Goal: Obtain resource: Download file/media

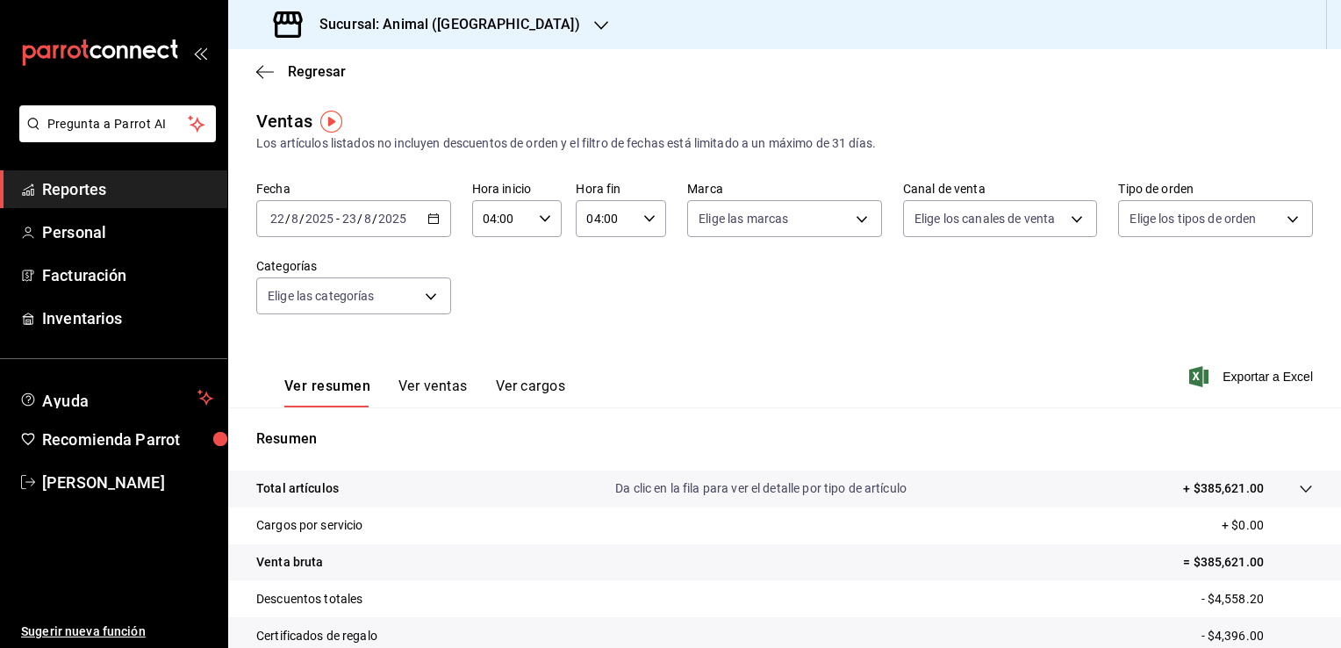
click at [428, 214] on icon "button" at bounding box center [434, 218] width 12 height 12
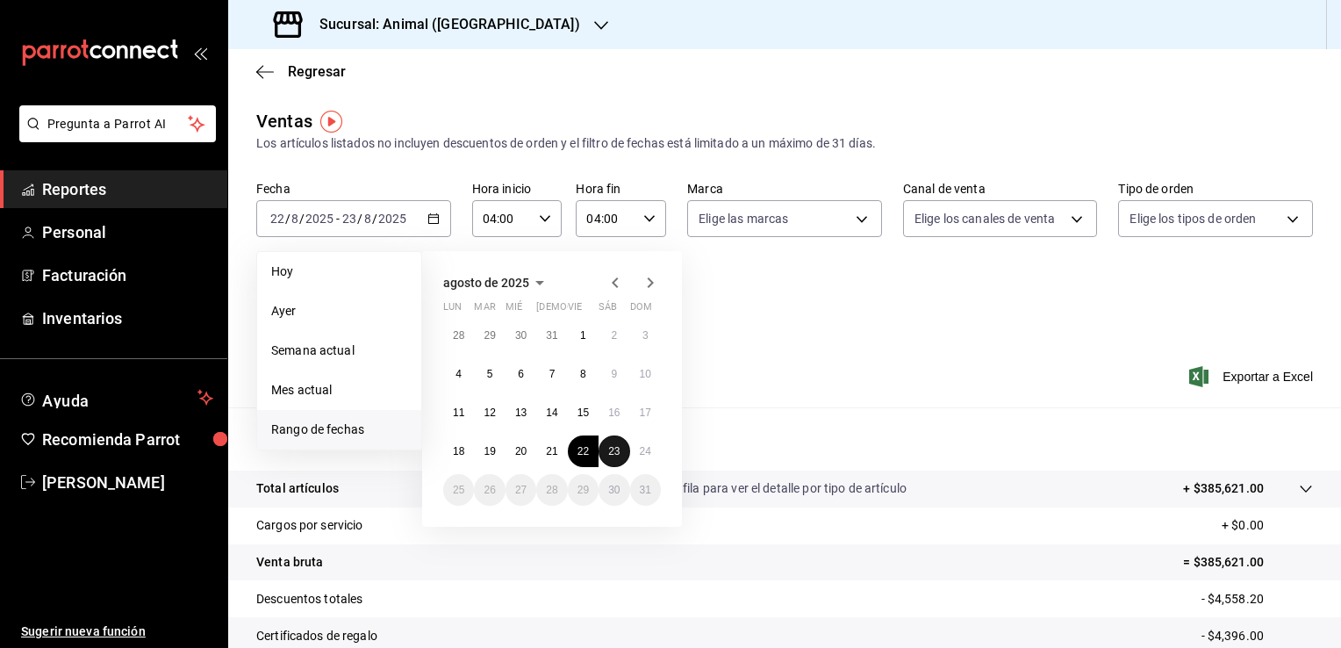
click at [621, 457] on button "23" at bounding box center [614, 451] width 31 height 32
click at [638, 452] on button "24" at bounding box center [645, 451] width 31 height 32
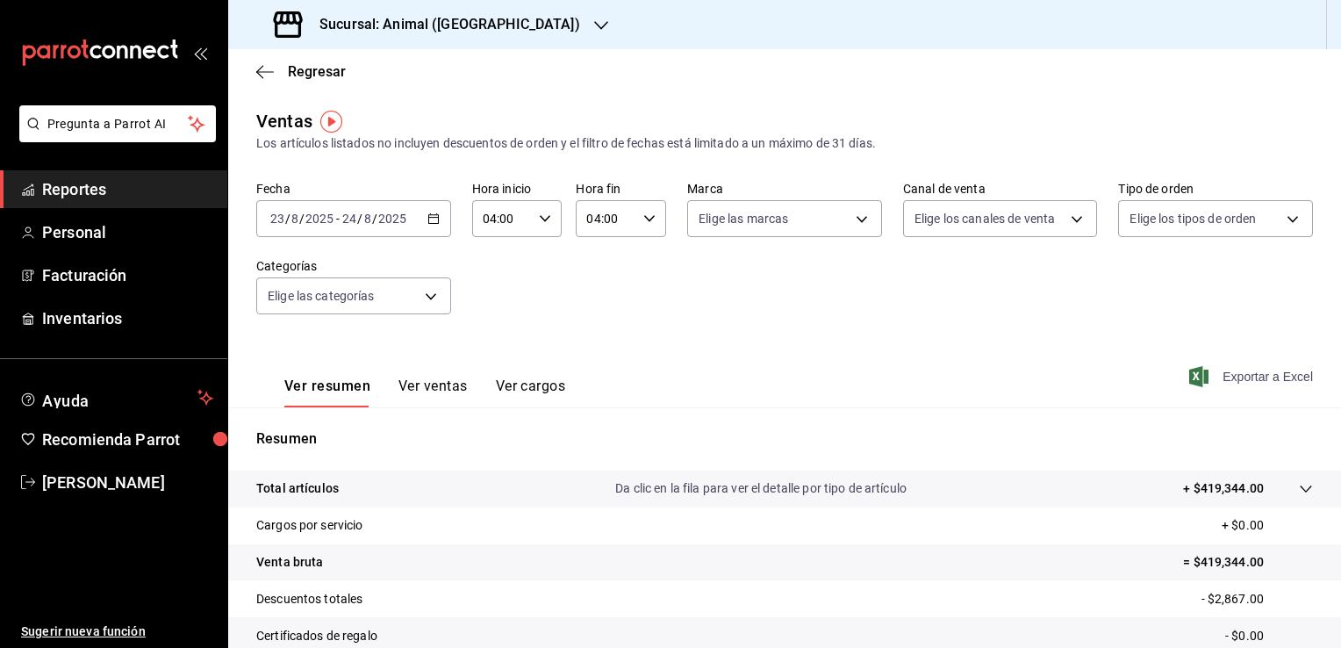
click at [1238, 374] on span "Exportar a Excel" at bounding box center [1253, 376] width 120 height 21
click at [325, 75] on span "Regresar" at bounding box center [317, 71] width 58 height 17
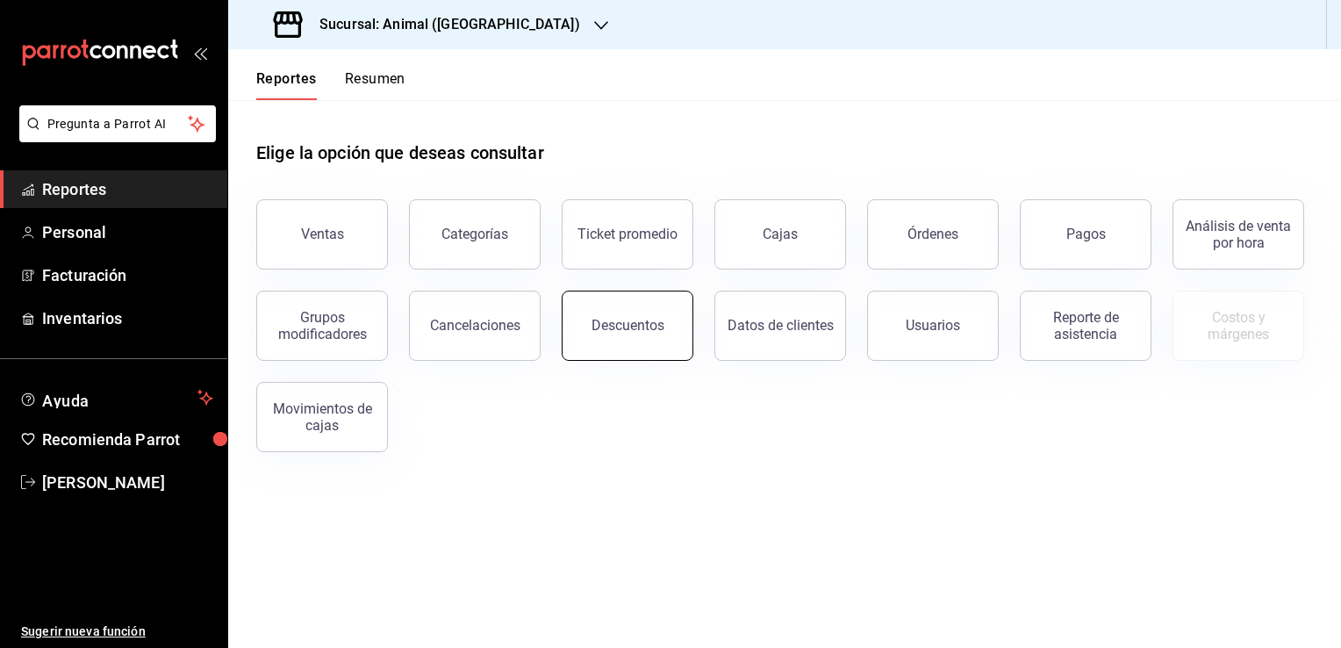
click at [613, 344] on button "Descuentos" at bounding box center [628, 326] width 132 height 70
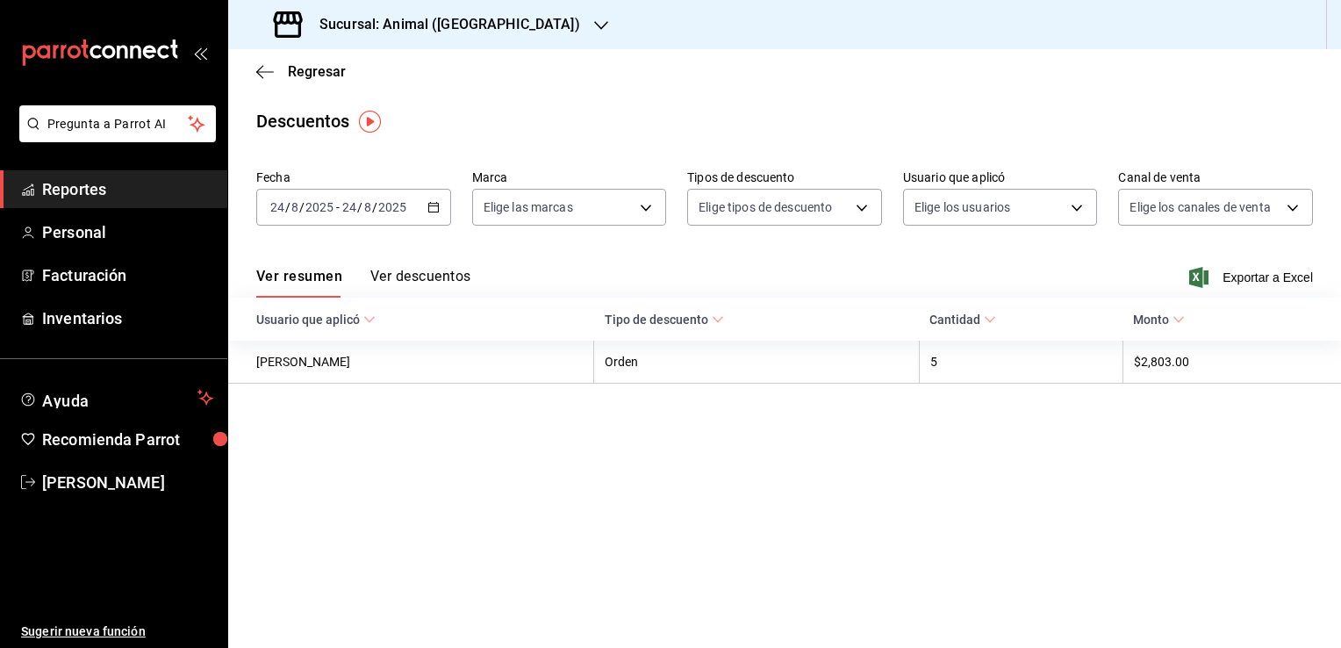
click at [432, 211] on icon "button" at bounding box center [434, 207] width 12 height 12
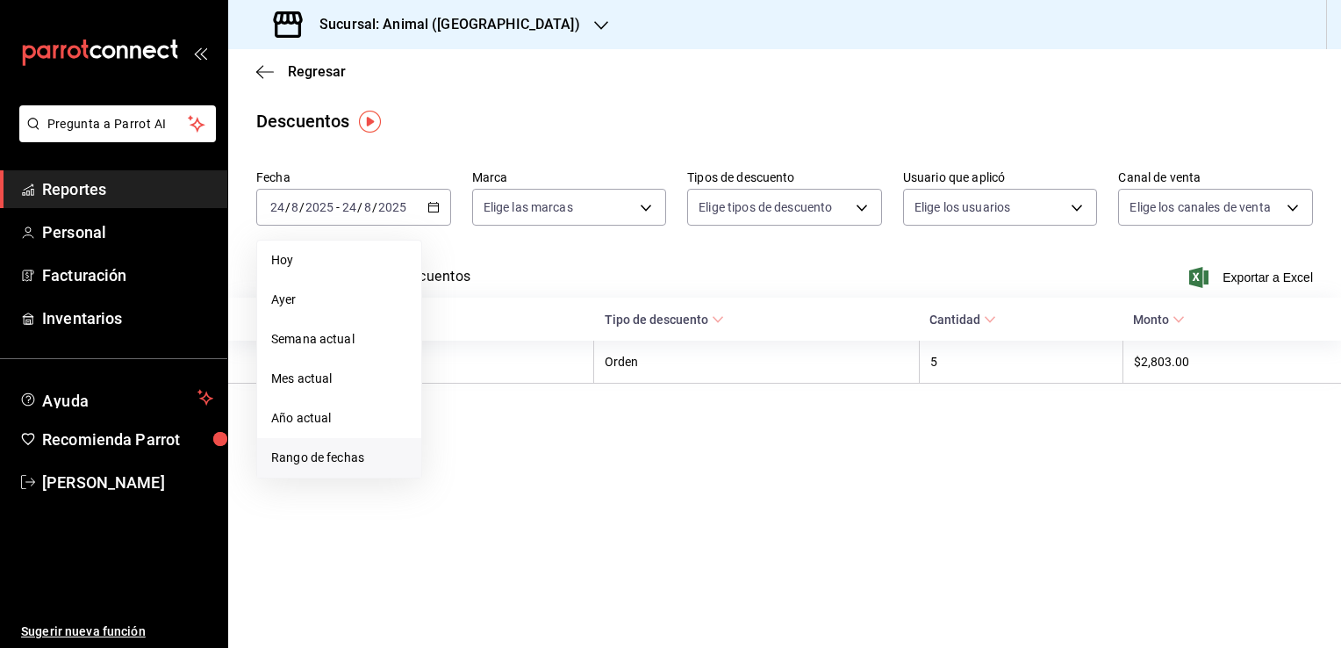
click at [355, 463] on span "Rango de fechas" at bounding box center [339, 458] width 136 height 18
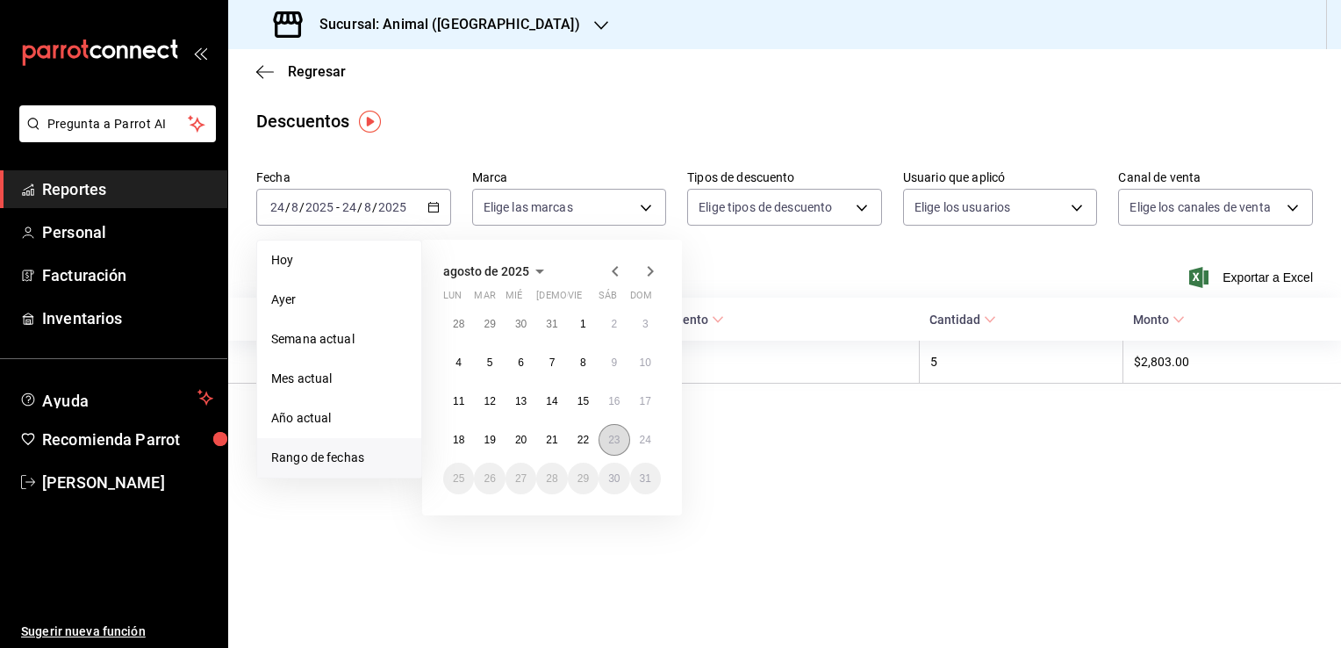
click at [618, 444] on abbr "23" at bounding box center [613, 440] width 11 height 12
click at [640, 437] on abbr "24" at bounding box center [645, 440] width 11 height 12
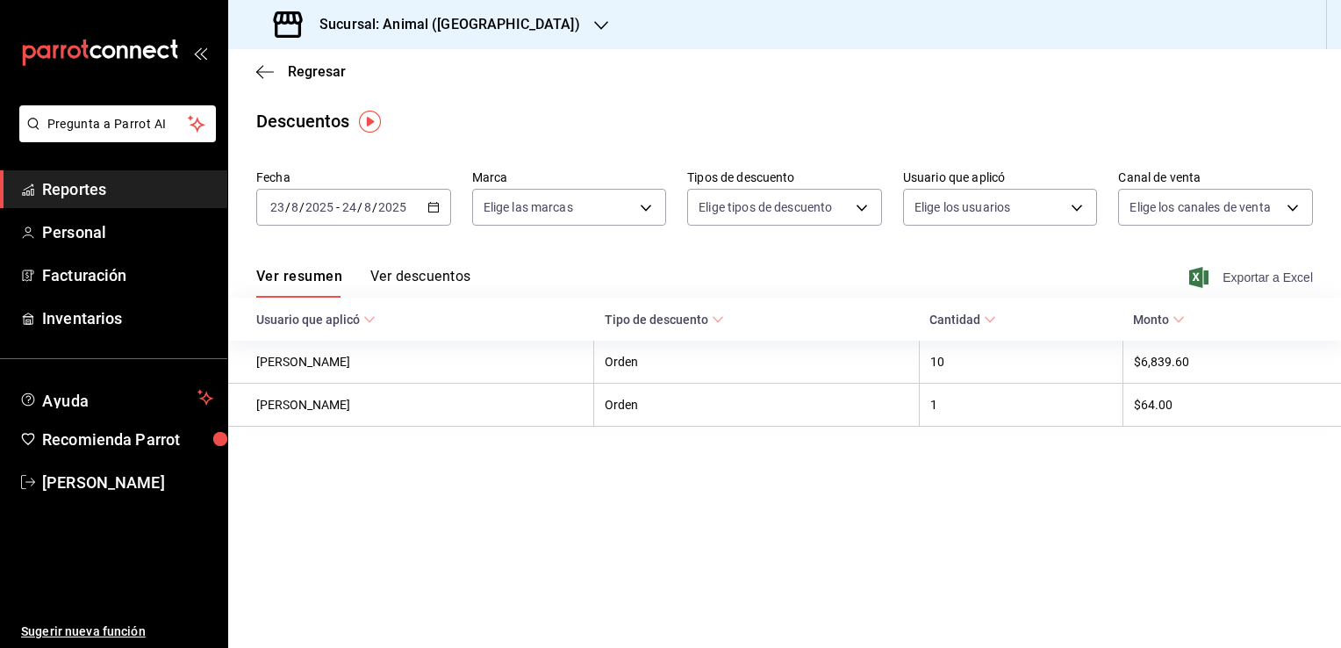
click at [1250, 278] on span "Exportar a Excel" at bounding box center [1253, 277] width 120 height 21
